Goal: Transaction & Acquisition: Purchase product/service

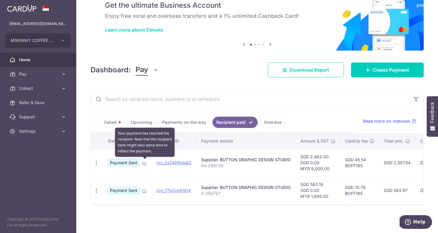
click at [143, 163] on icon at bounding box center [144, 163] width 5 height 5
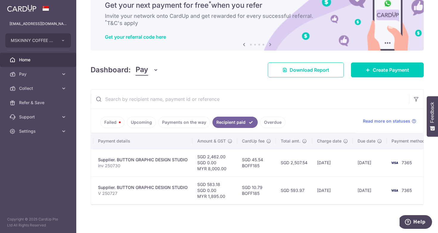
scroll to position [0, 110]
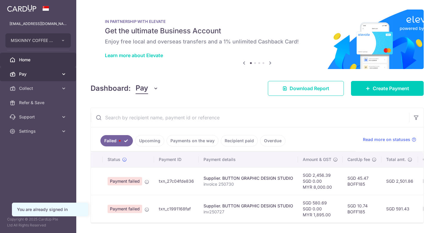
click at [36, 71] on span "Pay" at bounding box center [38, 74] width 39 height 6
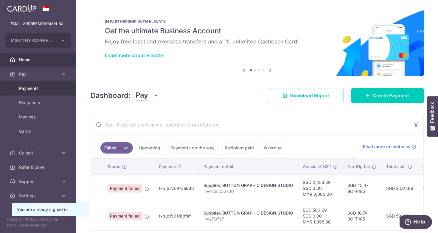
click at [36, 92] on link "Payments" at bounding box center [38, 88] width 76 height 14
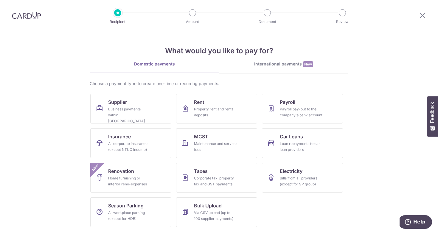
click at [277, 66] on div "International payments New" at bounding box center [283, 64] width 129 height 6
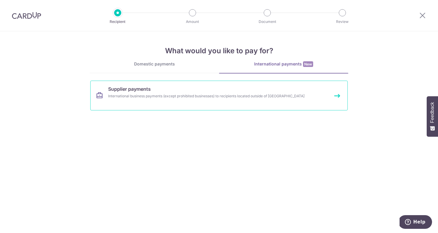
click at [154, 82] on link "Supplier payments International business payments (except prohibited businesses…" at bounding box center [218, 96] width 257 height 30
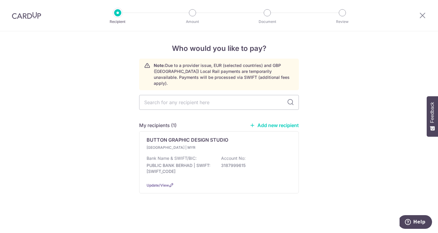
click at [29, 17] on img at bounding box center [26, 15] width 29 height 7
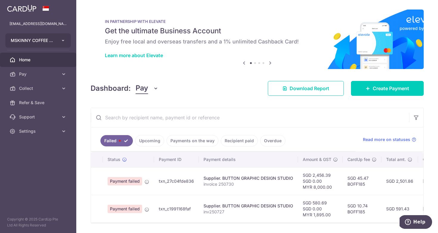
click at [52, 45] on button "MSKINNY COFFEE PTE. LTD." at bounding box center [37, 40] width 65 height 14
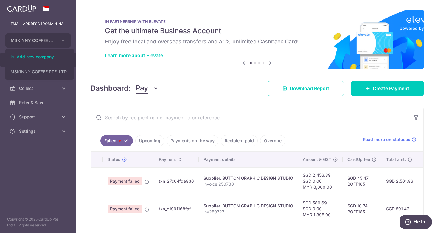
click at [141, 44] on h6 "Enjoy free local and overseas transfers and a 1% unlimited Cashback Card!" at bounding box center [257, 41] width 304 height 7
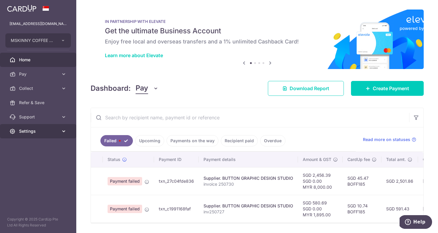
click at [35, 134] on span "Settings" at bounding box center [38, 131] width 39 height 6
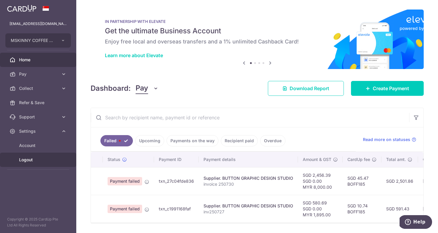
click at [34, 162] on span "Logout" at bounding box center [38, 160] width 39 height 6
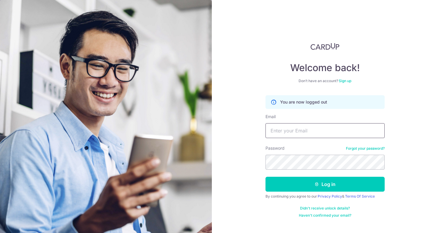
click at [301, 134] on input "Email" at bounding box center [324, 130] width 119 height 15
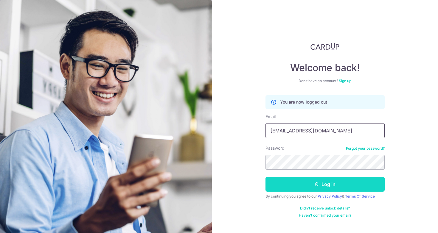
type input "[EMAIL_ADDRESS][DOMAIN_NAME]"
click at [321, 188] on button "Log in" at bounding box center [324, 184] width 119 height 15
